Goal: Task Accomplishment & Management: Complete application form

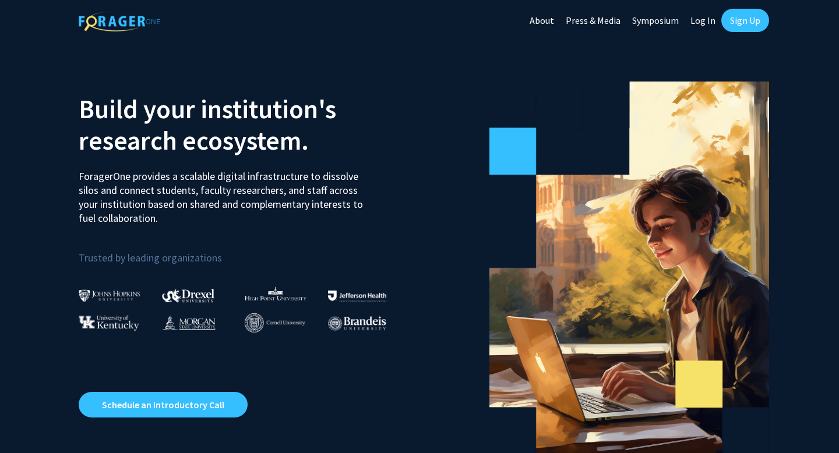
click at [736, 19] on link "Sign Up" at bounding box center [745, 20] width 48 height 23
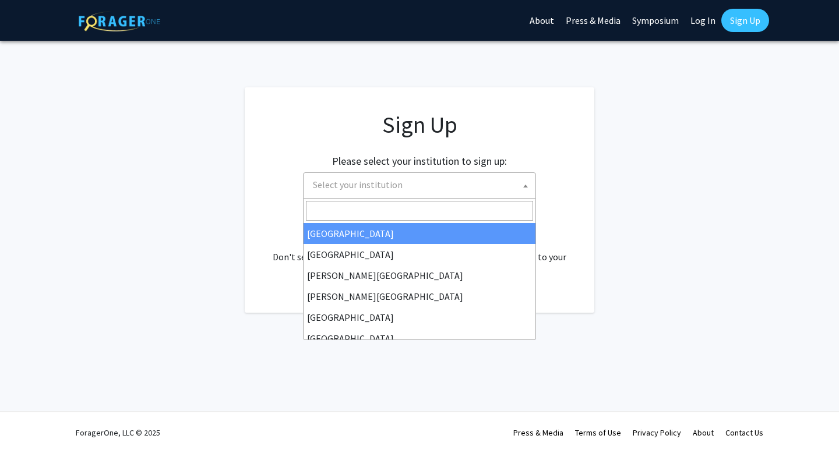
click at [439, 190] on span "Select your institution" at bounding box center [421, 185] width 227 height 24
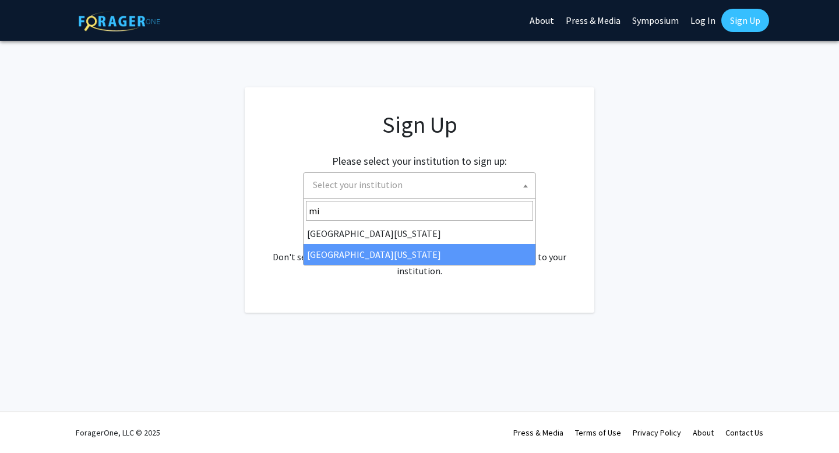
type input "mi"
select select "33"
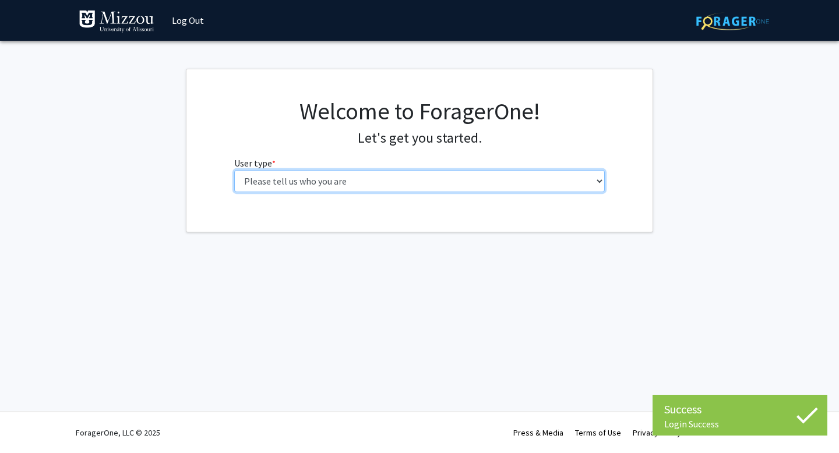
click at [371, 192] on select "Please tell us who you are Undergraduate Student Master's Student Doctoral Cand…" at bounding box center [419, 181] width 371 height 22
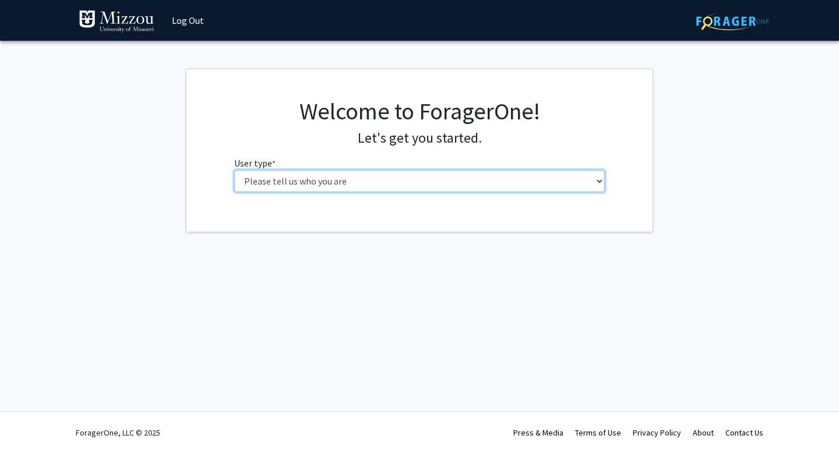
select select "1: undergrad"
click at [234, 170] on select "Please tell us who you are Undergraduate Student Master's Student Doctoral Cand…" at bounding box center [419, 181] width 371 height 22
